Goal: Task Accomplishment & Management: Use online tool/utility

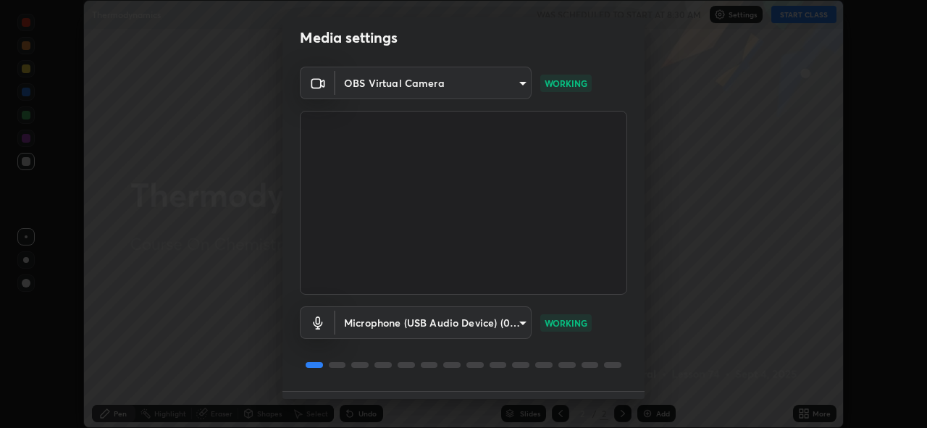
scroll to position [47, 0]
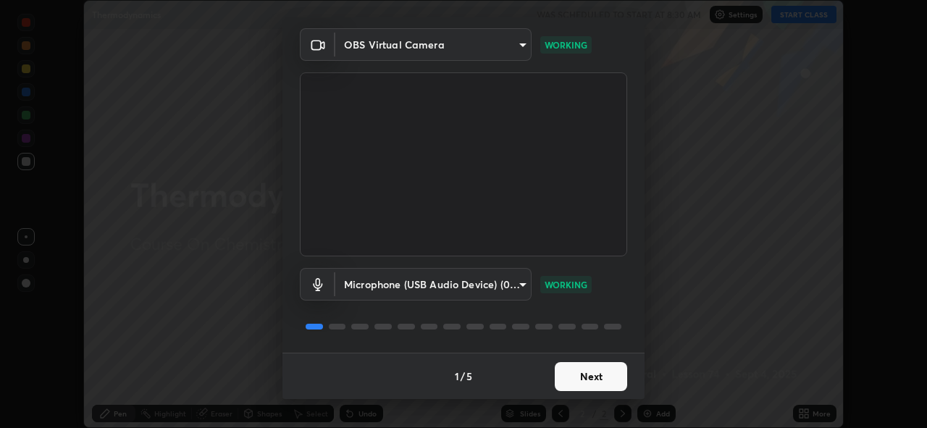
click at [586, 376] on button "Next" at bounding box center [590, 376] width 72 height 29
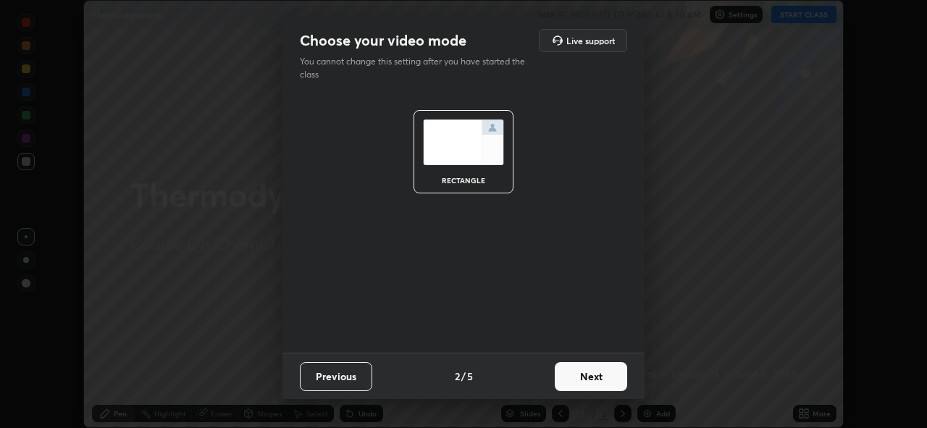
click at [586, 372] on button "Next" at bounding box center [590, 376] width 72 height 29
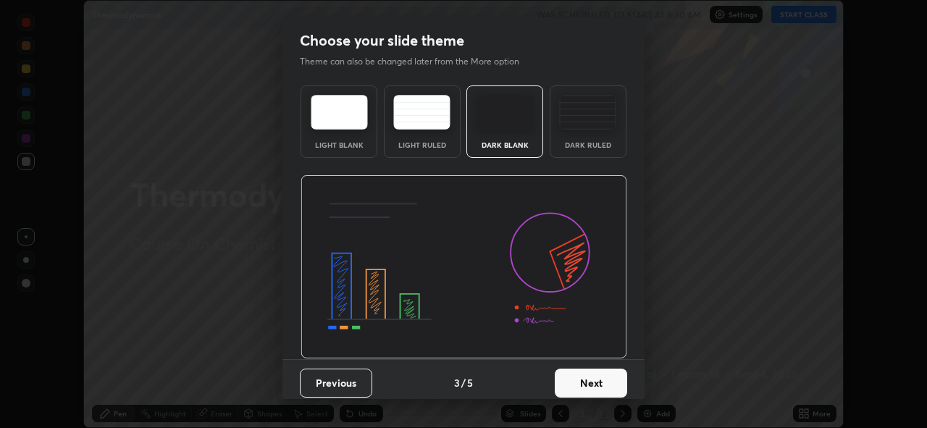
click at [581, 384] on button "Next" at bounding box center [590, 382] width 72 height 29
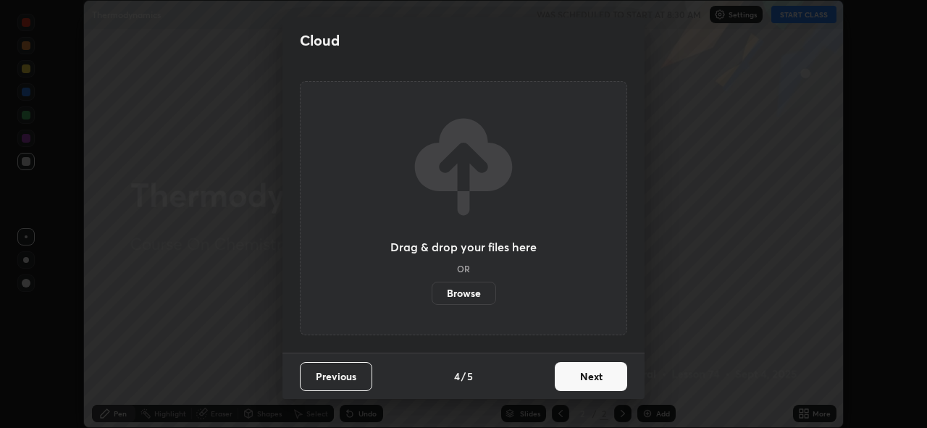
click at [581, 376] on button "Next" at bounding box center [590, 376] width 72 height 29
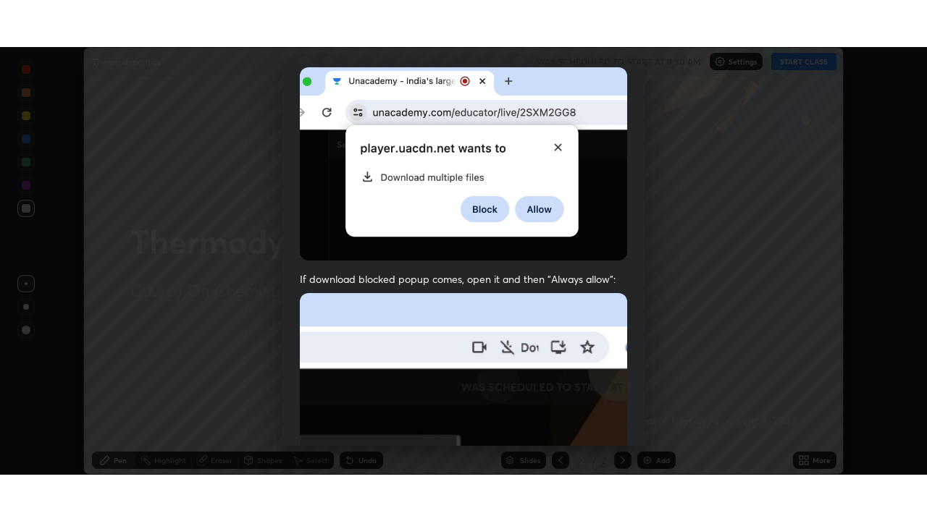
scroll to position [342, 0]
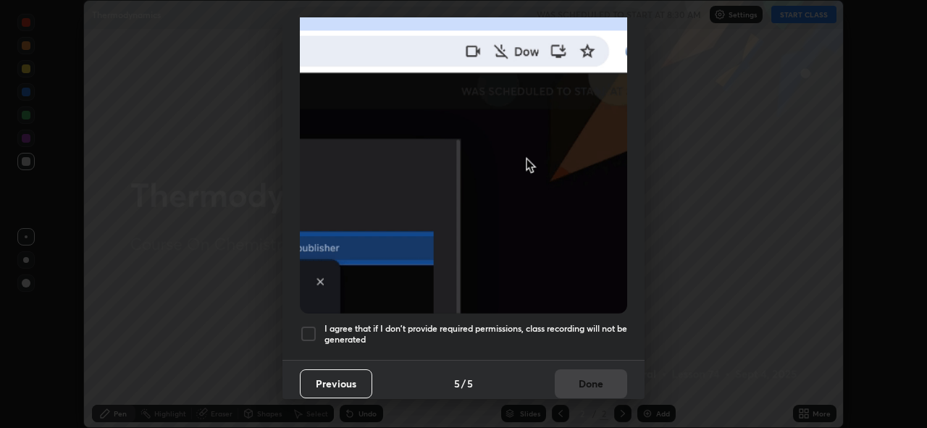
click at [307, 328] on div at bounding box center [308, 333] width 17 height 17
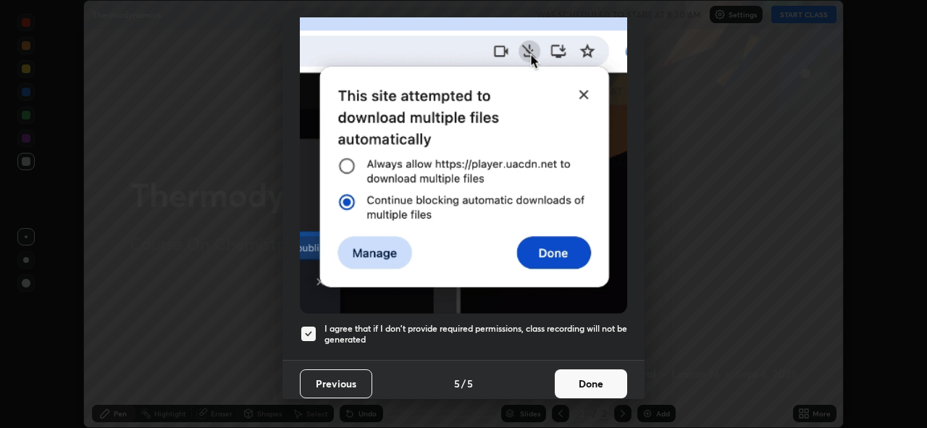
click at [579, 376] on button "Done" at bounding box center [590, 383] width 72 height 29
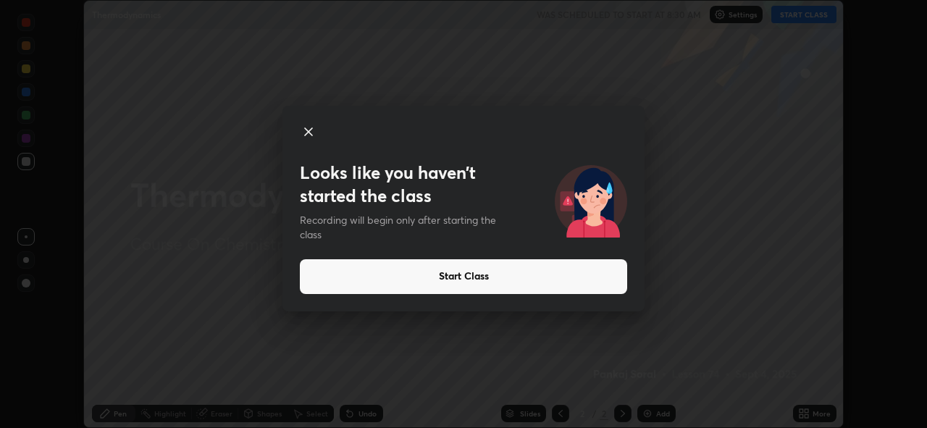
click at [496, 277] on button "Start Class" at bounding box center [463, 276] width 327 height 35
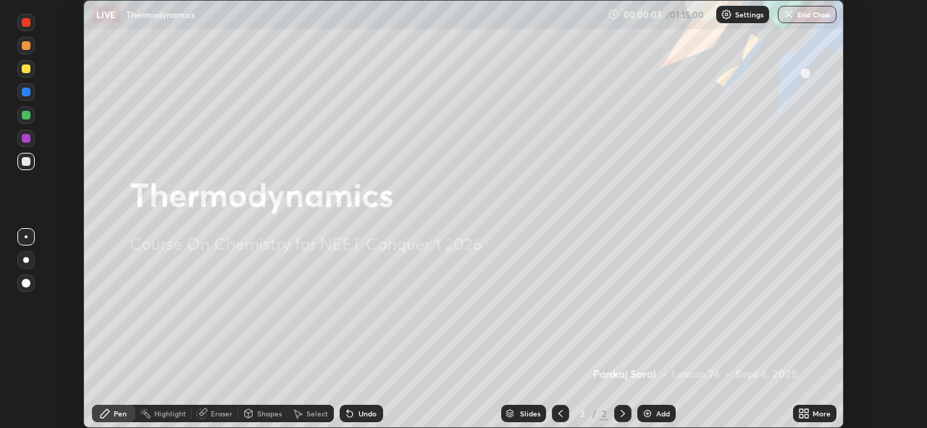
click at [646, 413] on img at bounding box center [647, 414] width 12 height 12
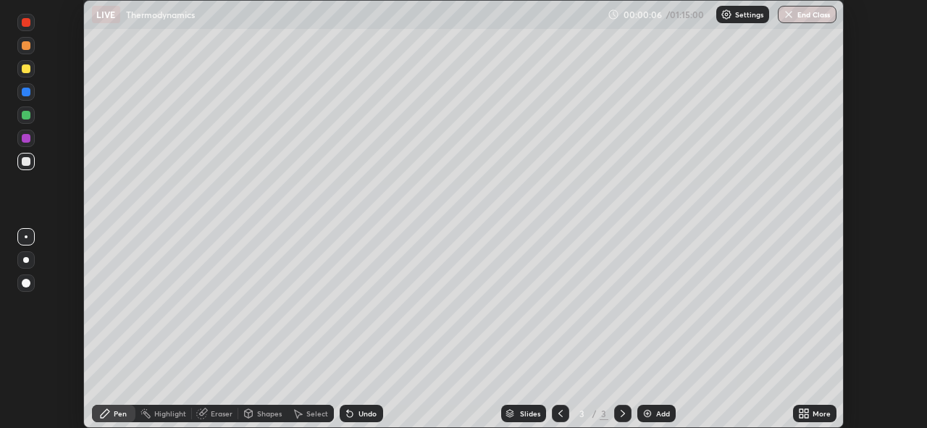
click at [802, 414] on icon at bounding box center [801, 416] width 4 height 4
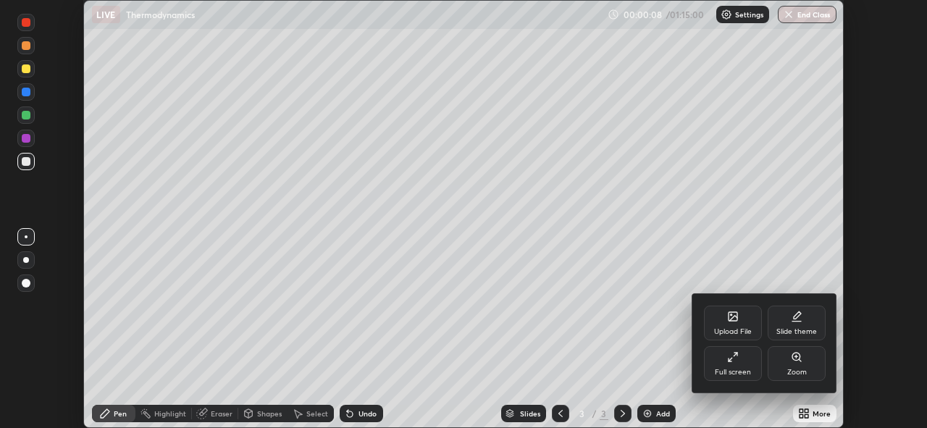
click at [733, 368] on div "Full screen" at bounding box center [732, 371] width 36 height 7
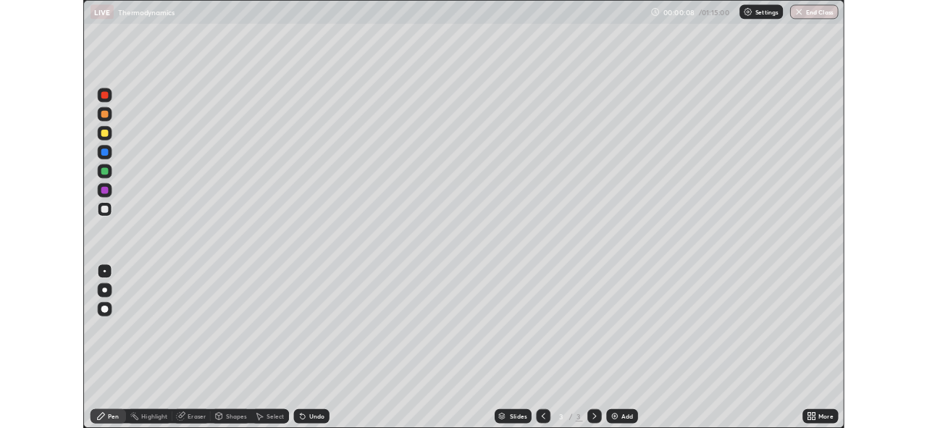
scroll to position [521, 927]
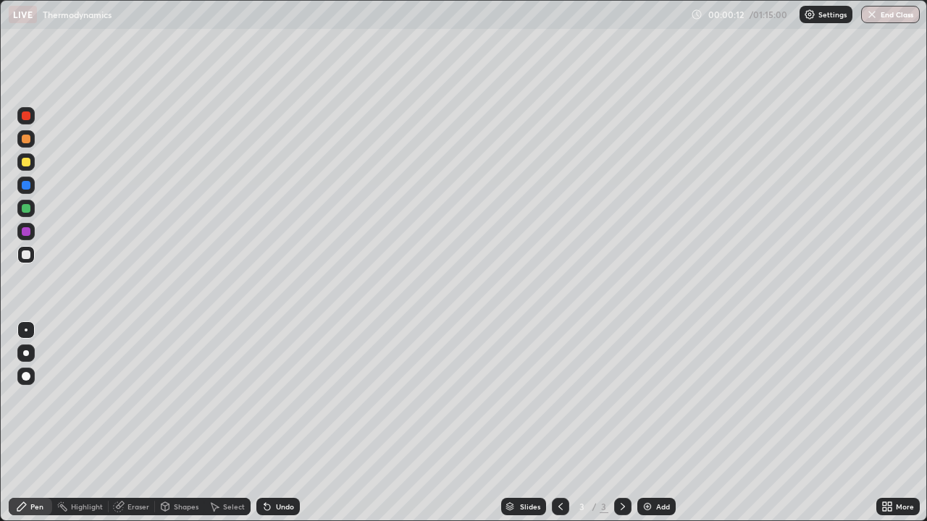
click at [27, 163] on div at bounding box center [26, 162] width 9 height 9
click at [25, 353] on div at bounding box center [26, 353] width 6 height 6
click at [28, 210] on div at bounding box center [26, 208] width 9 height 9
click at [24, 138] on div at bounding box center [26, 139] width 9 height 9
click at [137, 427] on div "Eraser" at bounding box center [138, 506] width 22 height 7
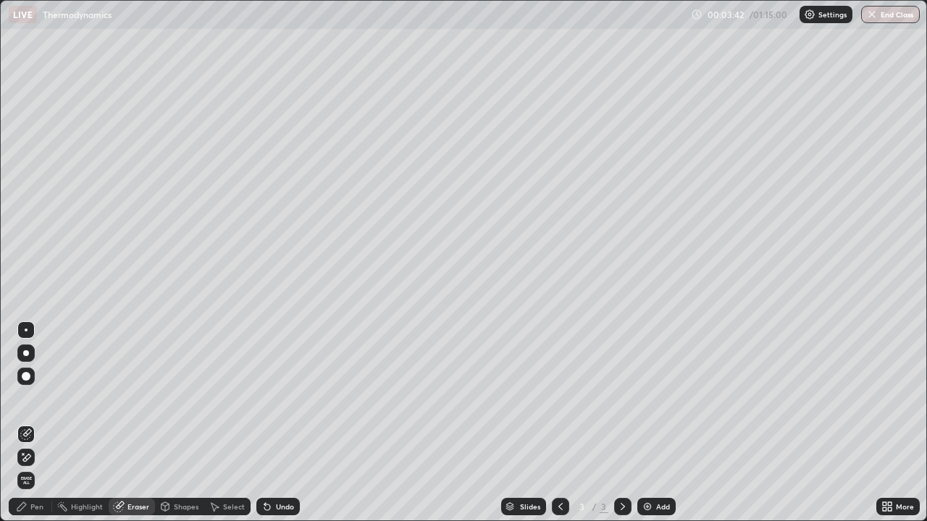
click at [38, 427] on div "Pen" at bounding box center [36, 506] width 13 height 7
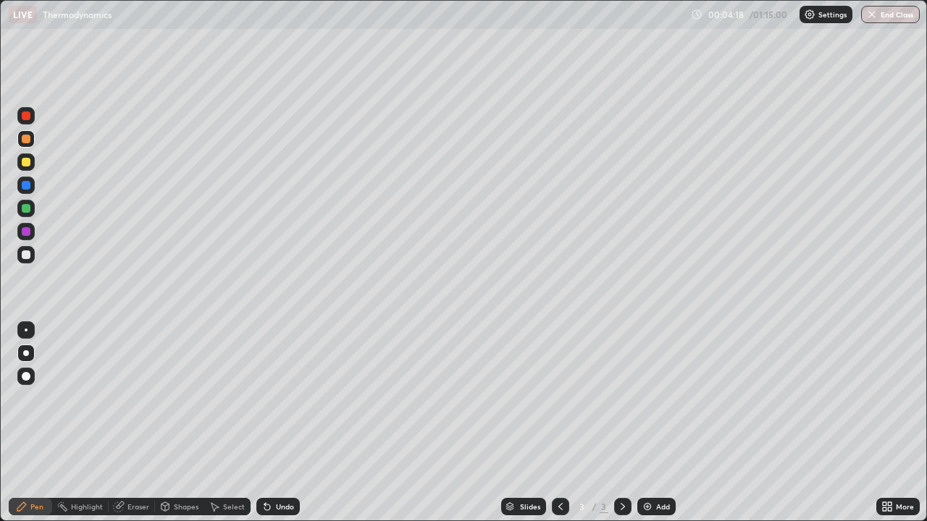
click at [219, 427] on div "Select" at bounding box center [227, 506] width 46 height 29
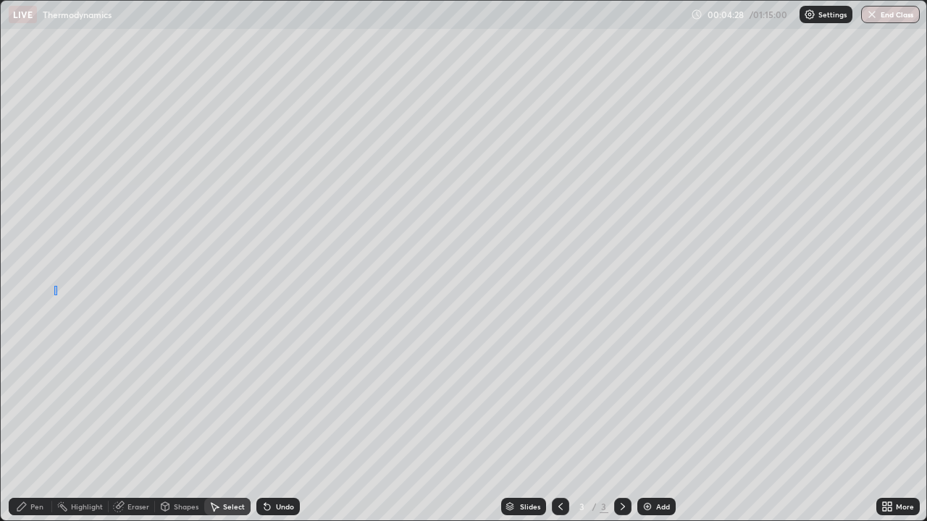
click at [51, 295] on div "0 ° Undo Copy Duplicate Duplicate to new slide Delete" at bounding box center [463, 261] width 925 height 520
click at [34, 427] on div "Pen" at bounding box center [36, 506] width 13 height 7
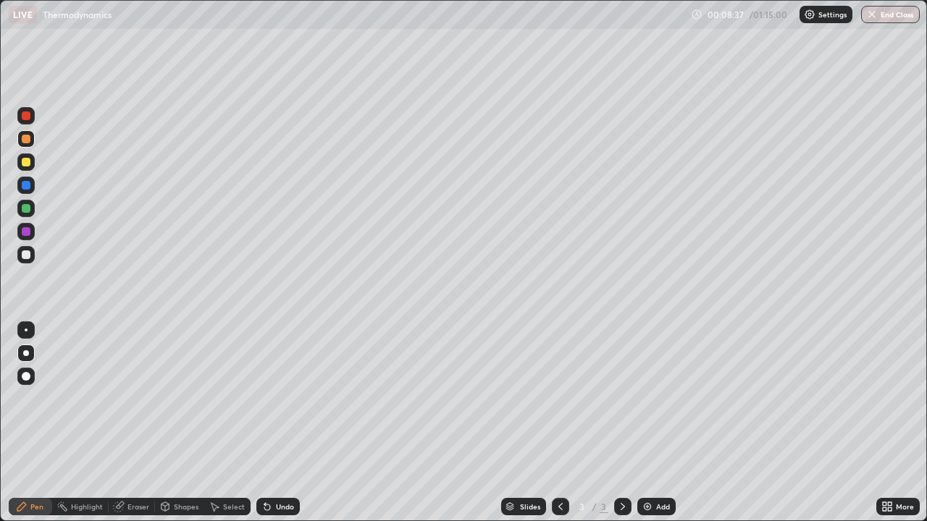
click at [655, 427] on div "Add" at bounding box center [656, 506] width 38 height 17
click at [659, 427] on div "Add" at bounding box center [656, 506] width 38 height 17
click at [558, 427] on icon at bounding box center [560, 507] width 12 height 12
click at [557, 427] on icon at bounding box center [560, 507] width 12 height 12
click at [657, 427] on div "Add" at bounding box center [656, 506] width 38 height 17
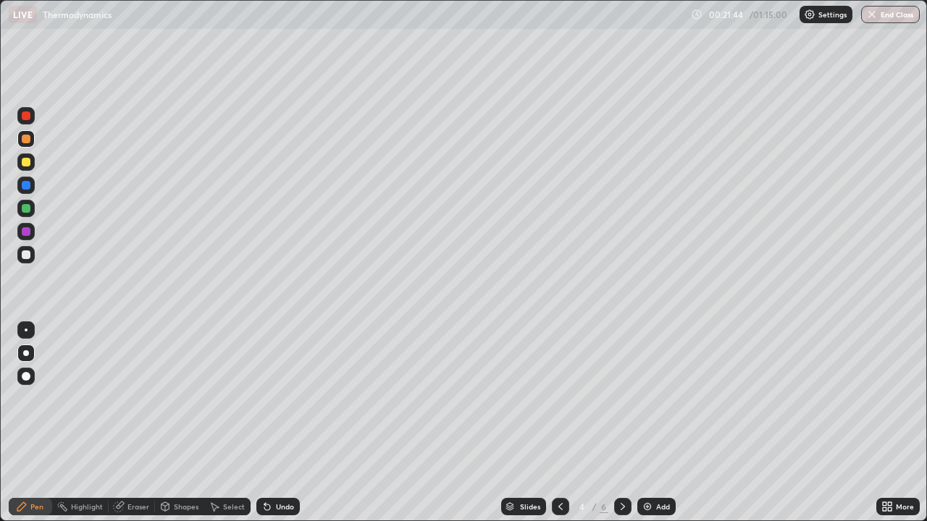
click at [125, 427] on div "Eraser" at bounding box center [132, 506] width 46 height 17
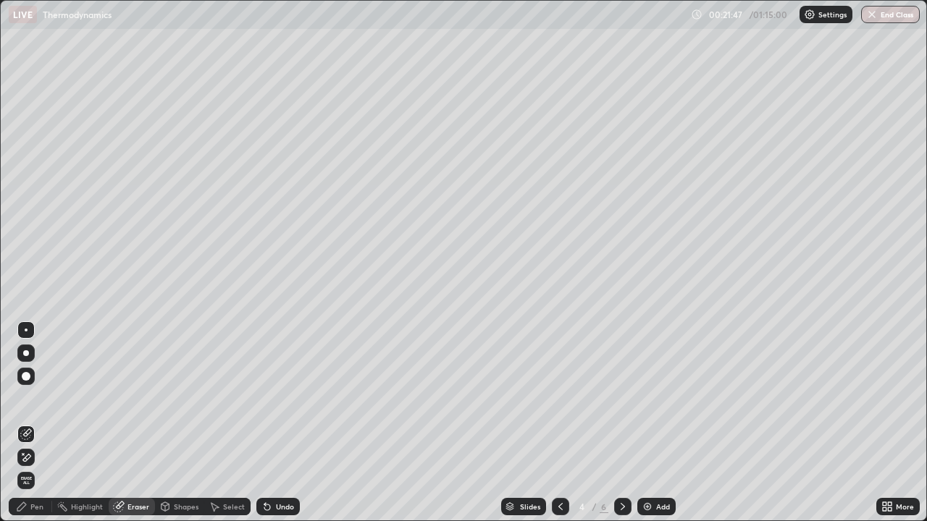
click at [30, 427] on div "Pen" at bounding box center [30, 506] width 43 height 17
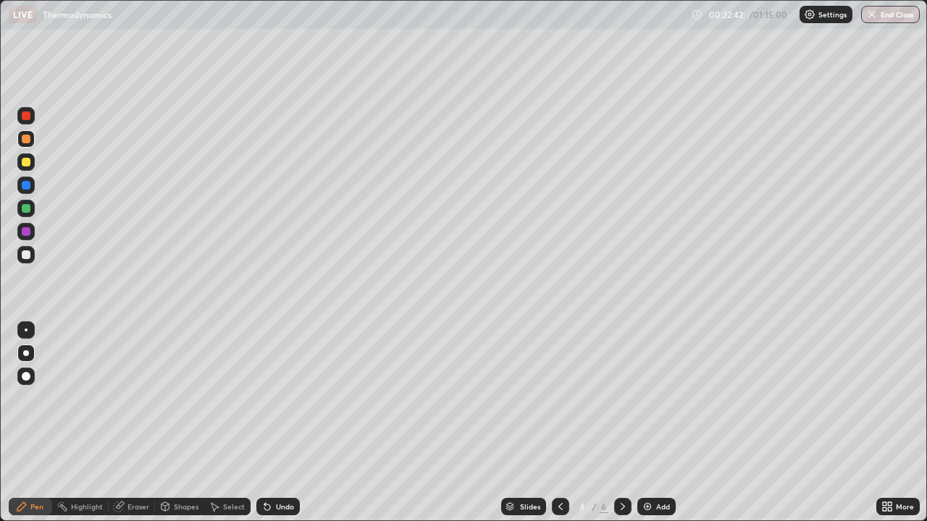
click at [646, 427] on img at bounding box center [647, 507] width 12 height 12
click at [647, 427] on img at bounding box center [647, 507] width 12 height 12
click at [327, 427] on div "Slides 7 / 9 Add" at bounding box center [588, 506] width 576 height 29
click at [350, 427] on div "Slides 7 / 9 Add" at bounding box center [588, 506] width 576 height 29
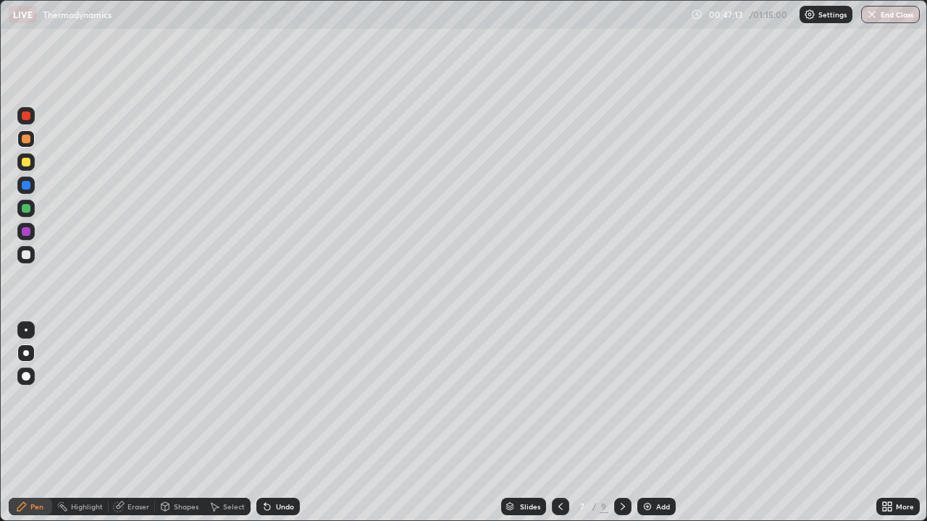
click at [651, 427] on img at bounding box center [647, 507] width 12 height 12
click at [27, 210] on div at bounding box center [26, 208] width 9 height 9
click at [25, 162] on div at bounding box center [26, 162] width 9 height 9
click at [649, 427] on img at bounding box center [647, 507] width 12 height 12
click at [651, 427] on img at bounding box center [647, 507] width 12 height 12
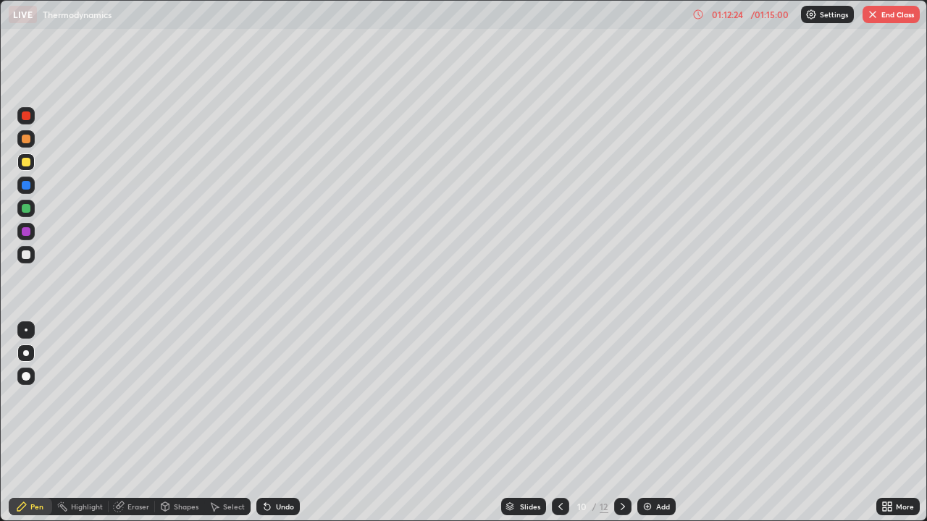
click at [743, 427] on div "Slides 10 / 12 Add" at bounding box center [588, 506] width 576 height 29
click at [777, 427] on div "Slides 10 / 12 Add" at bounding box center [588, 506] width 576 height 29
click at [869, 14] on img "button" at bounding box center [872, 15] width 12 height 12
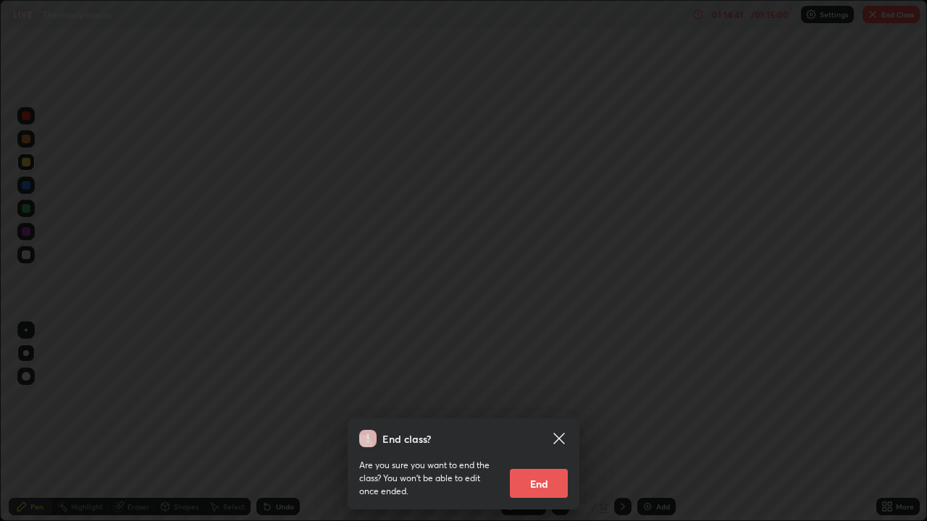
click at [534, 427] on button "End" at bounding box center [539, 483] width 58 height 29
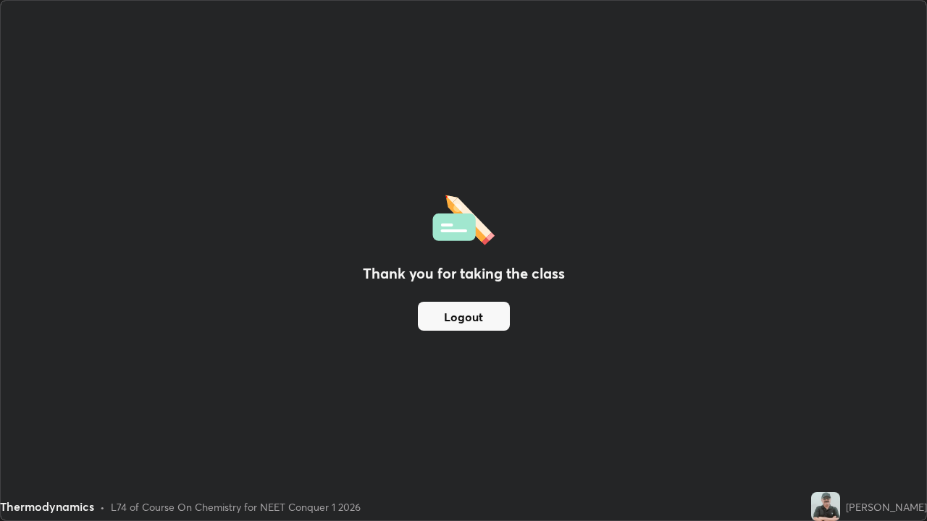
click at [468, 314] on button "Logout" at bounding box center [464, 316] width 92 height 29
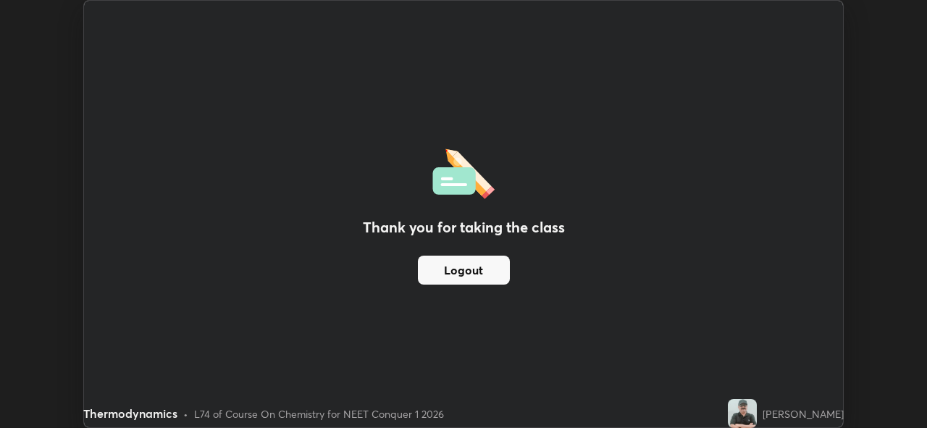
scroll to position [71961, 71462]
